Goal: Contribute content

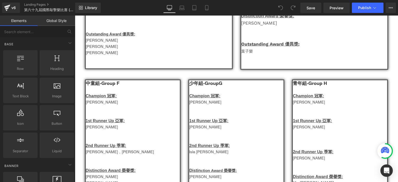
scroll to position [238, 0]
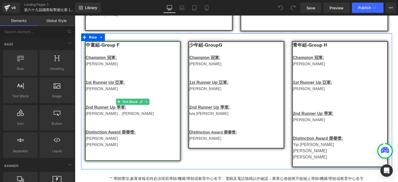
click at [90, 91] on p "[PERSON_NAME]" at bounding box center [133, 89] width 94 height 6
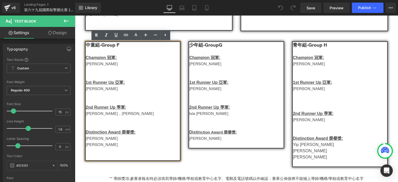
click at [90, 91] on p "[PERSON_NAME]" at bounding box center [133, 89] width 94 height 6
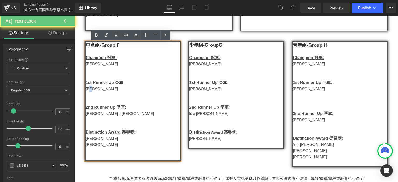
click at [90, 91] on p "[PERSON_NAME]" at bounding box center [133, 89] width 94 height 6
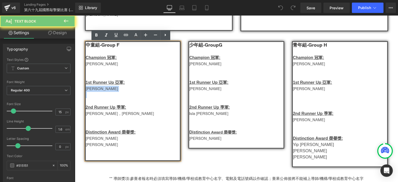
click at [90, 91] on p "[PERSON_NAME]" at bounding box center [133, 89] width 94 height 6
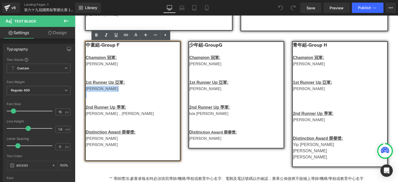
copy p "[PERSON_NAME]"
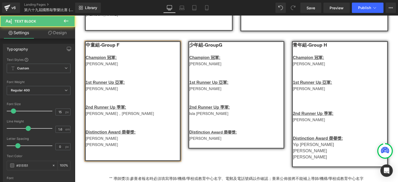
click at [120, 116] on p "[PERSON_NAME]，[PERSON_NAME]" at bounding box center [133, 114] width 94 height 6
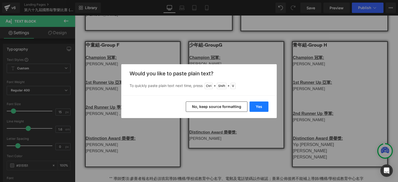
click at [254, 102] on button "Yes" at bounding box center [259, 107] width 19 height 10
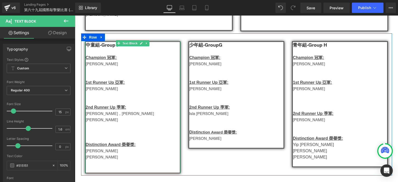
click at [105, 116] on p "[PERSON_NAME]，[PERSON_NAME]" at bounding box center [133, 114] width 94 height 6
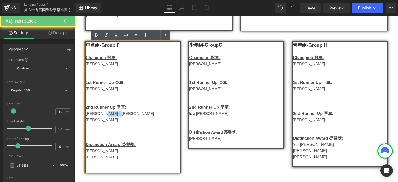
click at [105, 116] on p "[PERSON_NAME]，[PERSON_NAME]" at bounding box center [133, 114] width 94 height 6
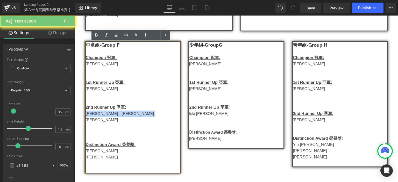
click at [105, 116] on p "[PERSON_NAME]，[PERSON_NAME]" at bounding box center [133, 114] width 94 height 6
copy p "[PERSON_NAME]，[PERSON_NAME]"
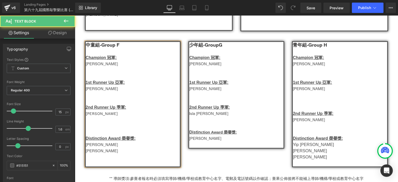
click at [87, 92] on p "[PERSON_NAME]" at bounding box center [133, 89] width 94 height 6
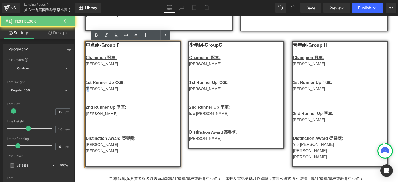
click at [87, 92] on p "[PERSON_NAME]" at bounding box center [133, 89] width 94 height 6
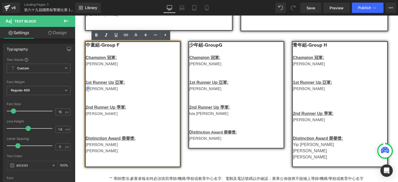
click at [87, 92] on p "[PERSON_NAME]" at bounding box center [133, 89] width 94 height 6
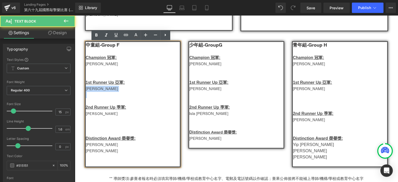
click at [87, 92] on p "[PERSON_NAME]" at bounding box center [133, 89] width 94 height 6
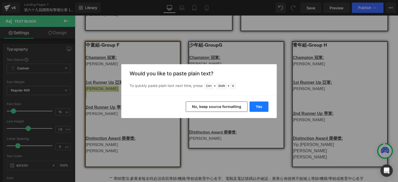
click at [257, 104] on button "Yes" at bounding box center [259, 107] width 19 height 10
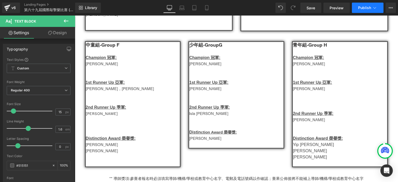
click at [363, 8] on span "Publish" at bounding box center [364, 8] width 13 height 4
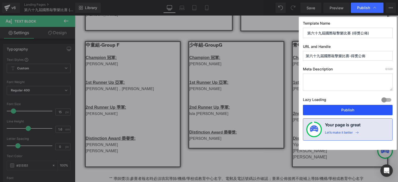
drag, startPoint x: 309, startPoint y: 107, endPoint x: 178, endPoint y: 83, distance: 133.2
click at [309, 107] on button "Publish" at bounding box center [348, 110] width 90 height 10
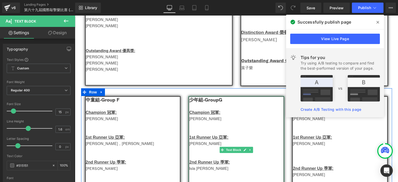
scroll to position [255, 0]
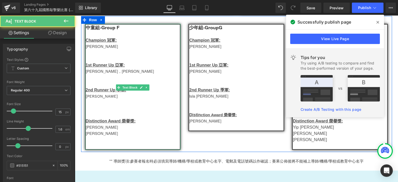
click at [98, 29] on strong "中童組-Group F" at bounding box center [103, 27] width 34 height 5
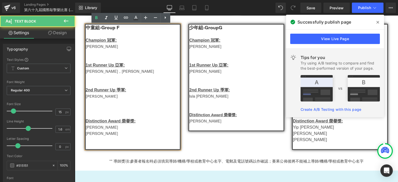
click at [89, 29] on strong "中童組-Group F" at bounding box center [103, 27] width 34 height 5
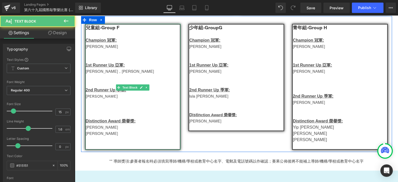
click at [117, 29] on strong "兒童組-Group F" at bounding box center [103, 27] width 34 height 5
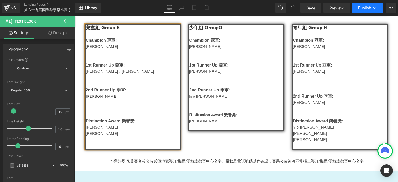
click at [361, 9] on span "Publish" at bounding box center [364, 8] width 13 height 4
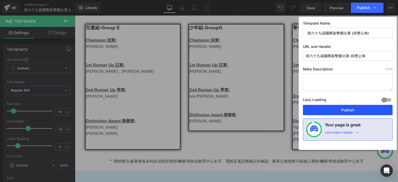
click at [307, 109] on button "Publish" at bounding box center [348, 110] width 90 height 10
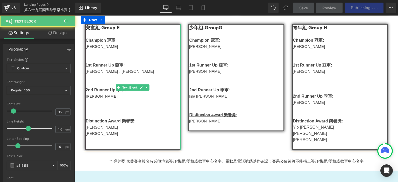
click at [86, 48] on p "[PERSON_NAME]" at bounding box center [133, 47] width 94 height 6
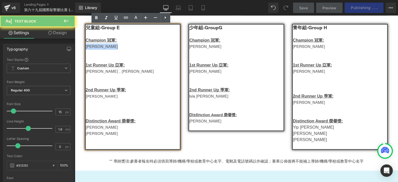
click at [86, 48] on p "[PERSON_NAME]" at bounding box center [133, 47] width 94 height 6
copy div "[PERSON_NAME]"
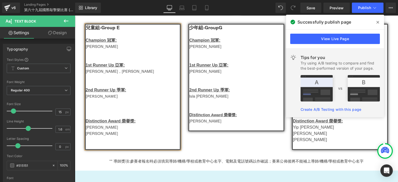
click at [104, 74] on p "[PERSON_NAME]，[PERSON_NAME]" at bounding box center [133, 71] width 94 height 6
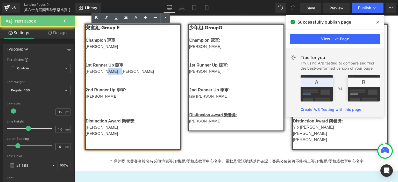
click at [104, 74] on p "[PERSON_NAME]，[PERSON_NAME]" at bounding box center [133, 71] width 94 height 6
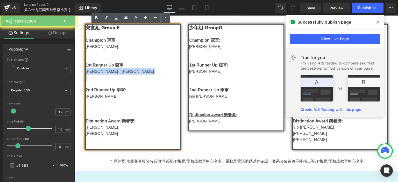
copy div "[PERSON_NAME]，[PERSON_NAME]"
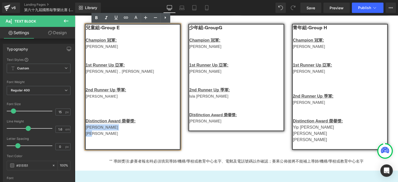
drag, startPoint x: 97, startPoint y: 136, endPoint x: 84, endPoint y: 131, distance: 14.0
click at [85, 131] on div "兒童組-Group E Champion 冠軍: [PERSON_NAME] 1st Runner Up 亞軍: [PERSON_NAME]，[PERSON_…" at bounding box center [133, 87] width 96 height 126
copy div "Kwok [PERSON_NAME] Ching [PERSON_NAME]兒"
click at [122, 135] on p "[PERSON_NAME]" at bounding box center [133, 134] width 94 height 6
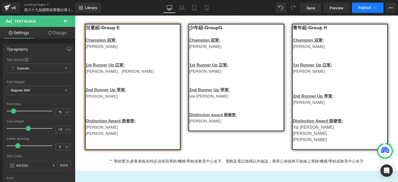
click at [360, 6] on span "Publish" at bounding box center [364, 8] width 13 height 4
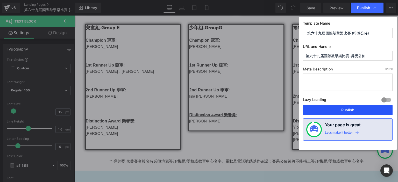
click at [316, 108] on button "Publish" at bounding box center [348, 110] width 90 height 10
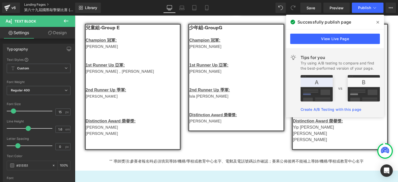
click at [34, 5] on link "Landing Pages" at bounding box center [54, 5] width 60 height 4
